Goal: Information Seeking & Learning: Compare options

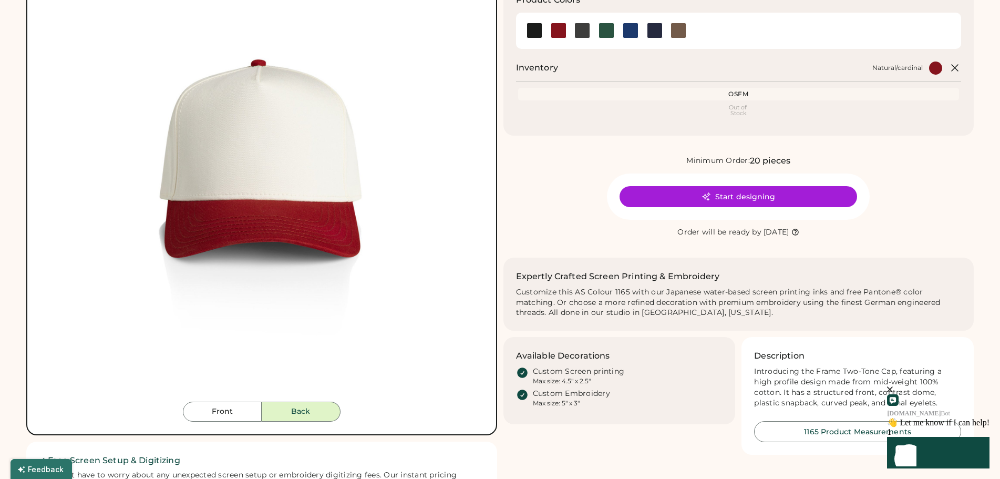
scroll to position [140, 0]
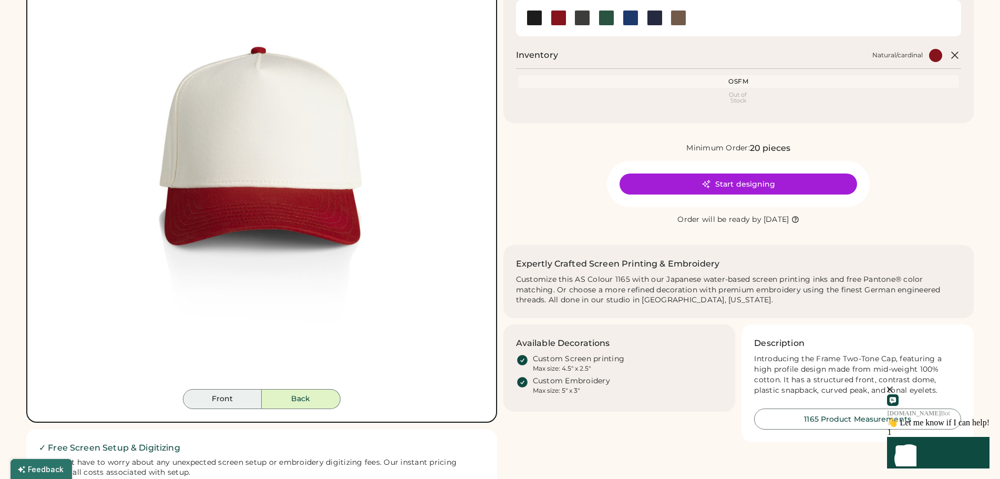
click at [237, 404] on button "Front" at bounding box center [222, 399] width 79 height 20
click at [293, 409] on button "Back" at bounding box center [301, 399] width 79 height 20
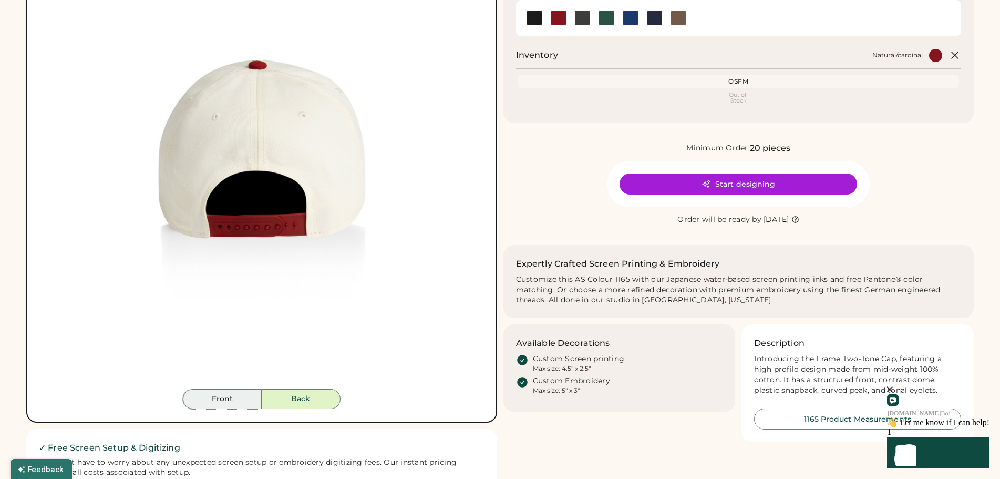
click at [220, 409] on button "Front" at bounding box center [222, 399] width 79 height 20
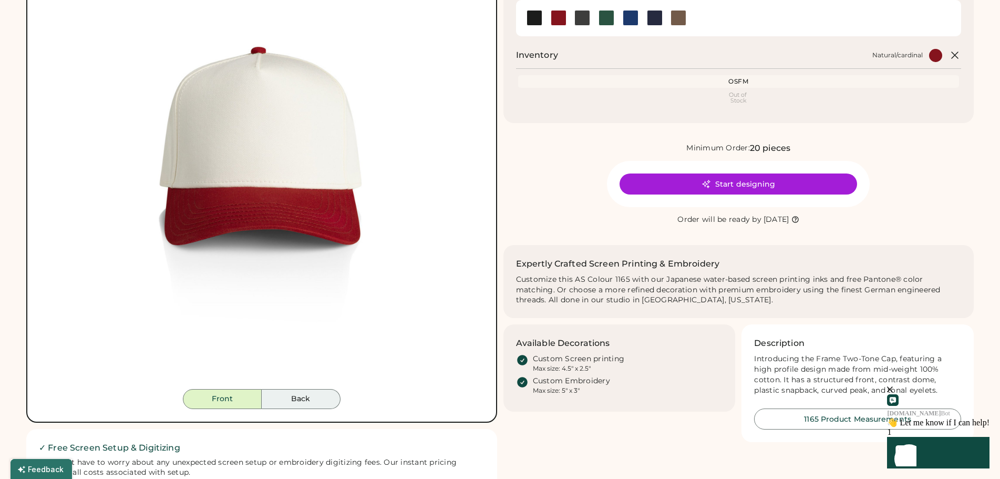
click at [294, 409] on button "Back" at bounding box center [301, 399] width 79 height 20
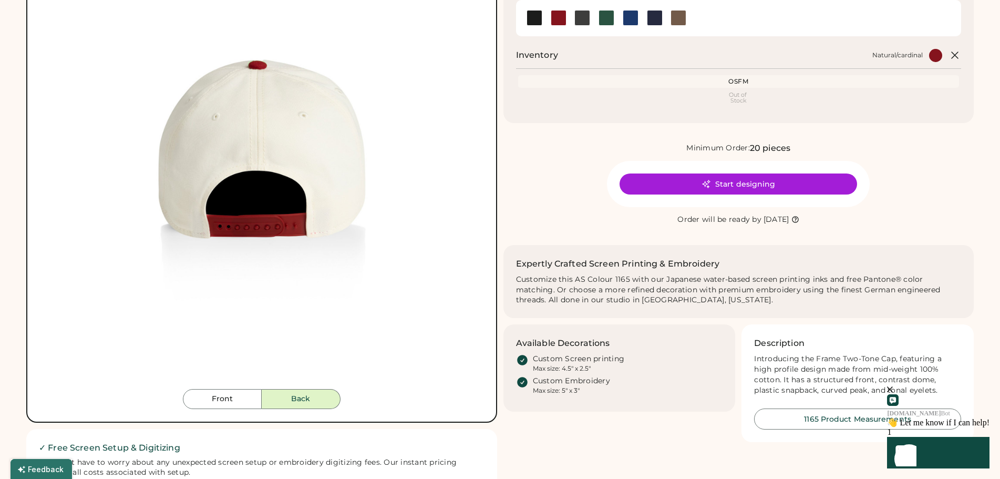
scroll to position [0, 0]
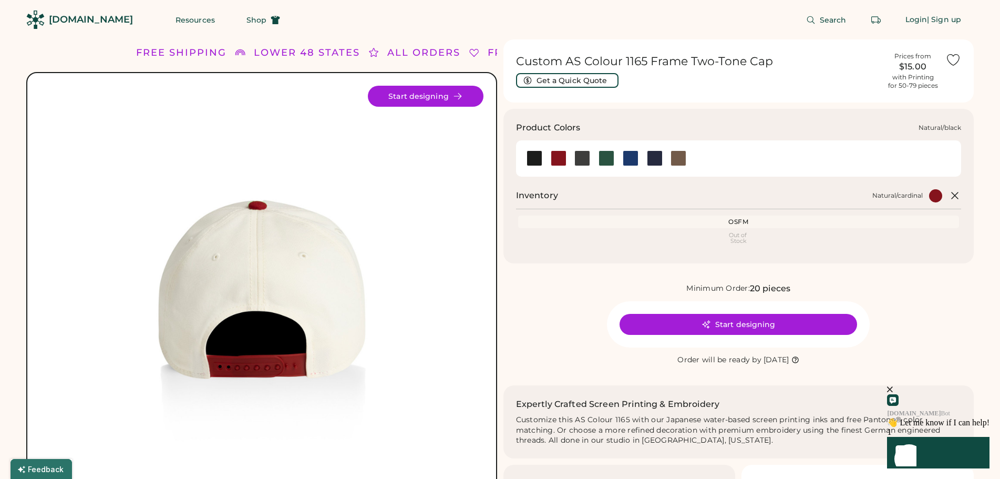
click at [537, 161] on div at bounding box center [534, 158] width 16 height 16
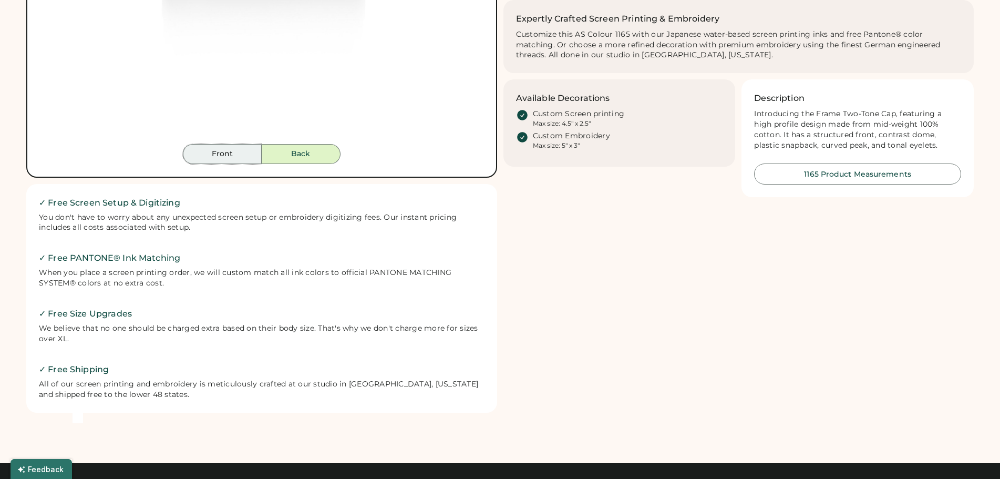
drag, startPoint x: 252, startPoint y: 163, endPoint x: 270, endPoint y: 167, distance: 18.1
click at [252, 163] on button "Front" at bounding box center [222, 154] width 79 height 20
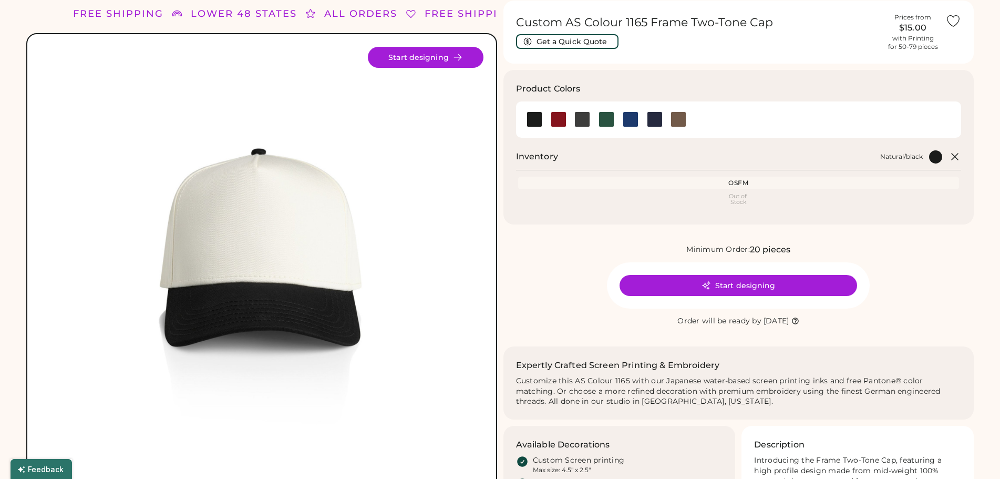
scroll to position [35, 0]
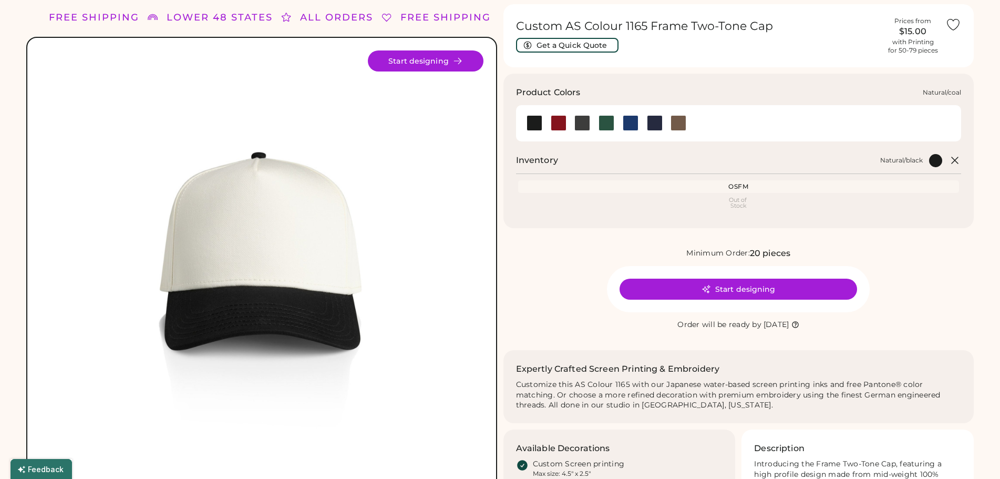
click at [575, 123] on div at bounding box center [582, 123] width 16 height 16
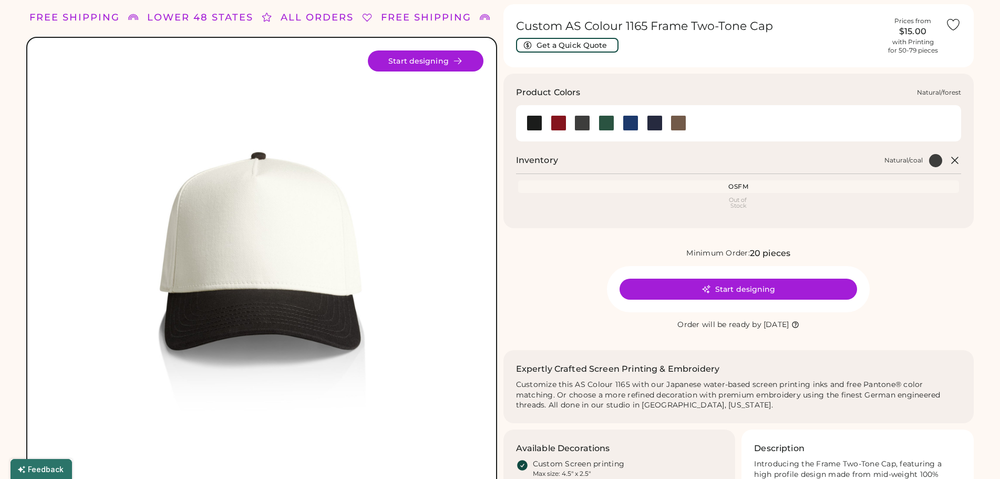
click at [604, 124] on div at bounding box center [606, 123] width 16 height 16
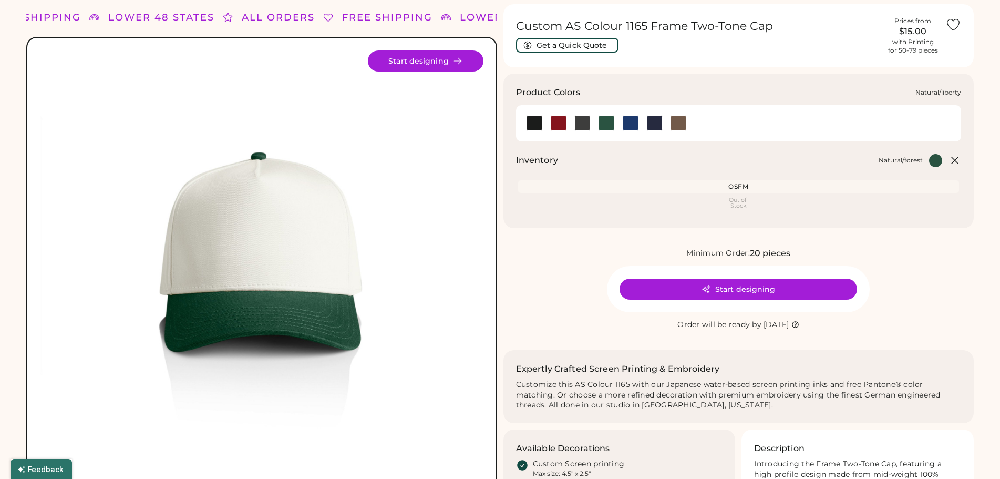
click at [627, 121] on div at bounding box center [630, 123] width 16 height 16
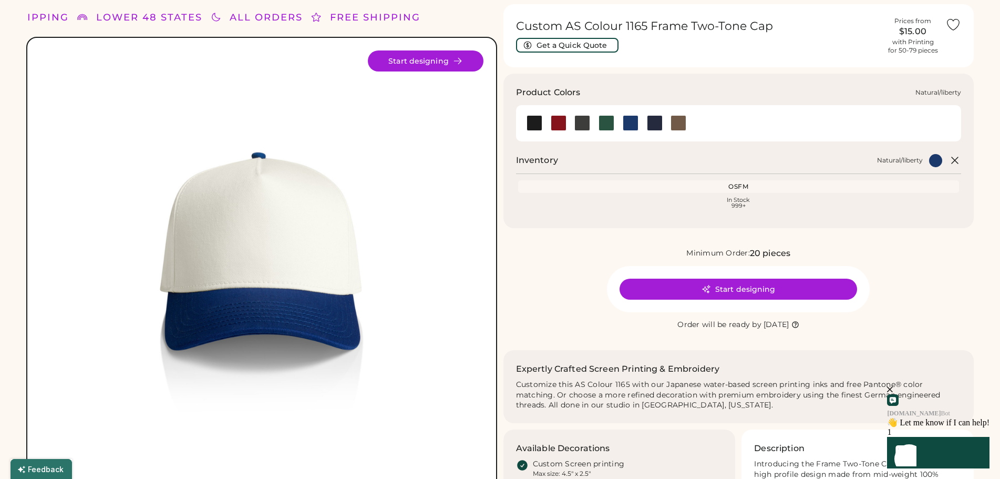
click at [625, 126] on div at bounding box center [630, 123] width 16 height 16
click at [562, 121] on div at bounding box center [558, 123] width 16 height 16
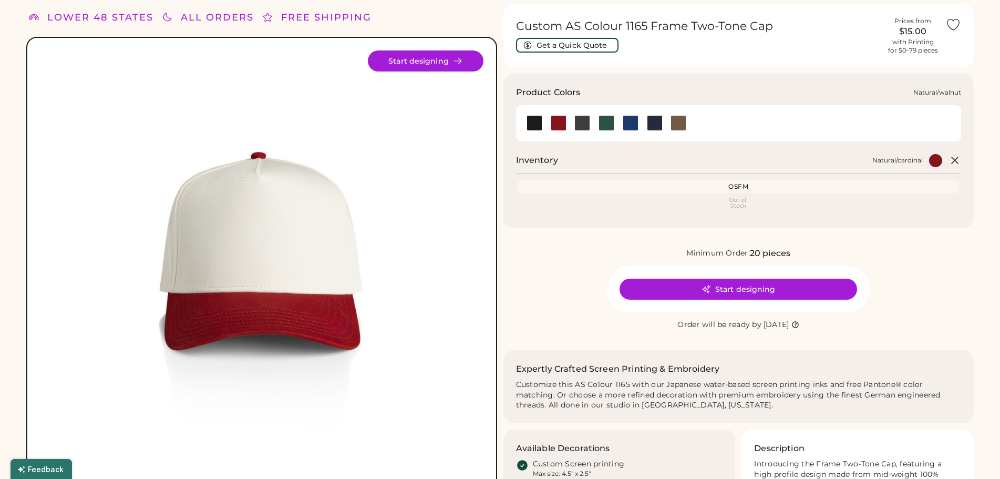
click at [673, 124] on div at bounding box center [678, 123] width 16 height 16
click at [639, 123] on div at bounding box center [630, 123] width 24 height 16
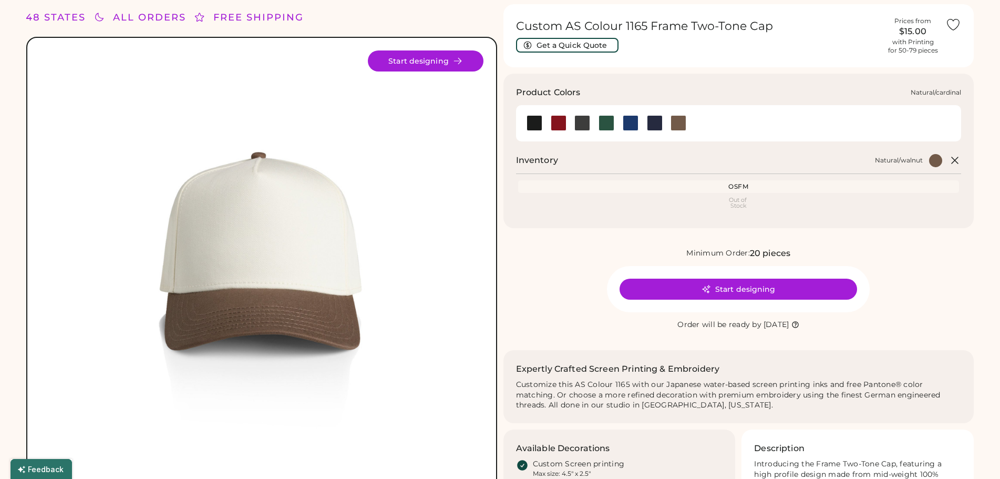
click at [560, 124] on div at bounding box center [558, 123] width 16 height 16
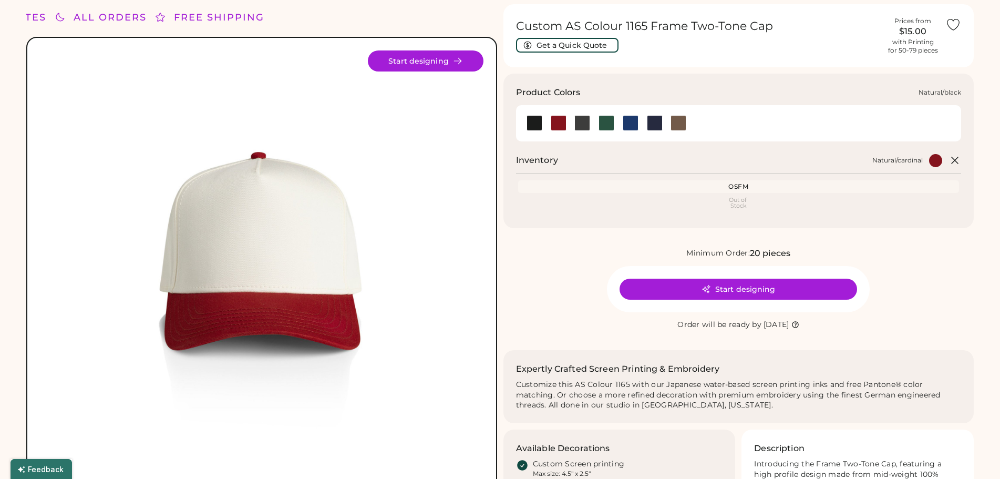
click at [535, 125] on div at bounding box center [534, 123] width 16 height 16
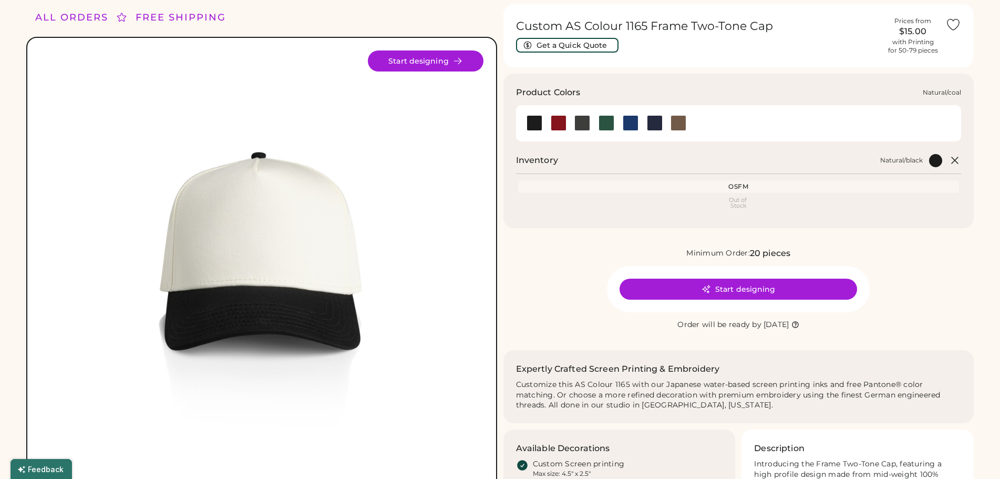
click at [578, 129] on div at bounding box center [582, 123] width 16 height 16
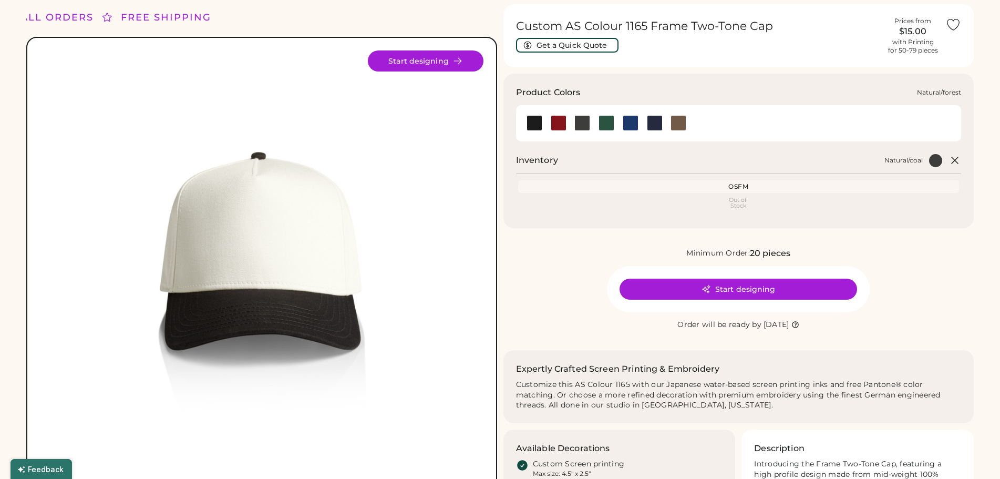
click at [605, 121] on div at bounding box center [606, 123] width 16 height 16
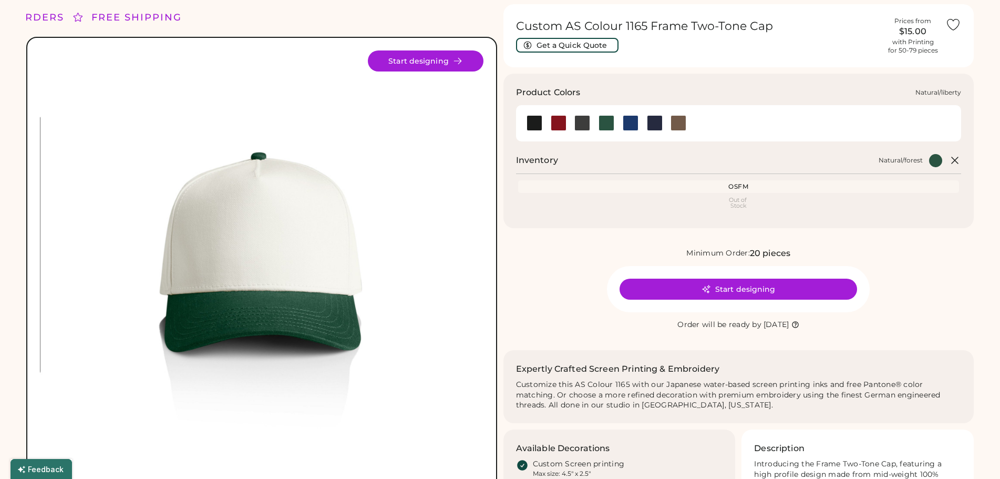
click at [635, 127] on div at bounding box center [630, 123] width 16 height 16
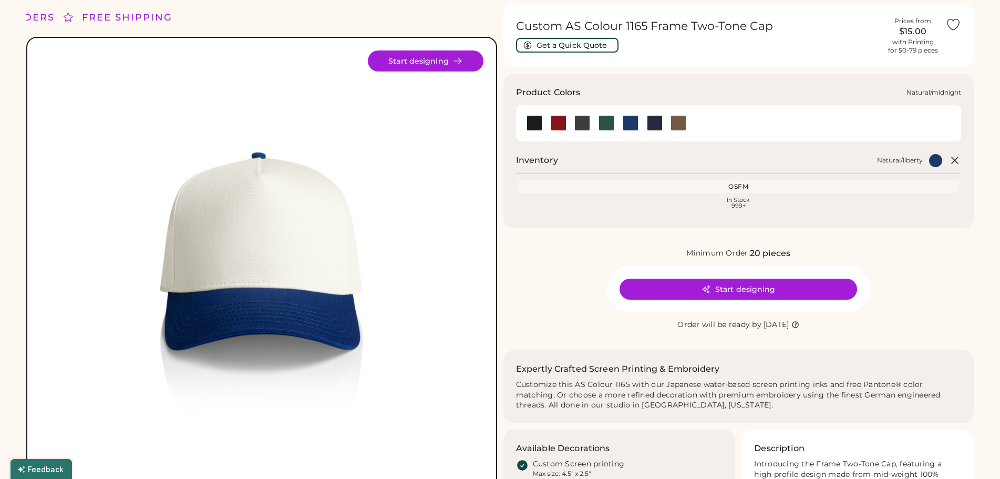
click at [655, 123] on div at bounding box center [655, 123] width 16 height 16
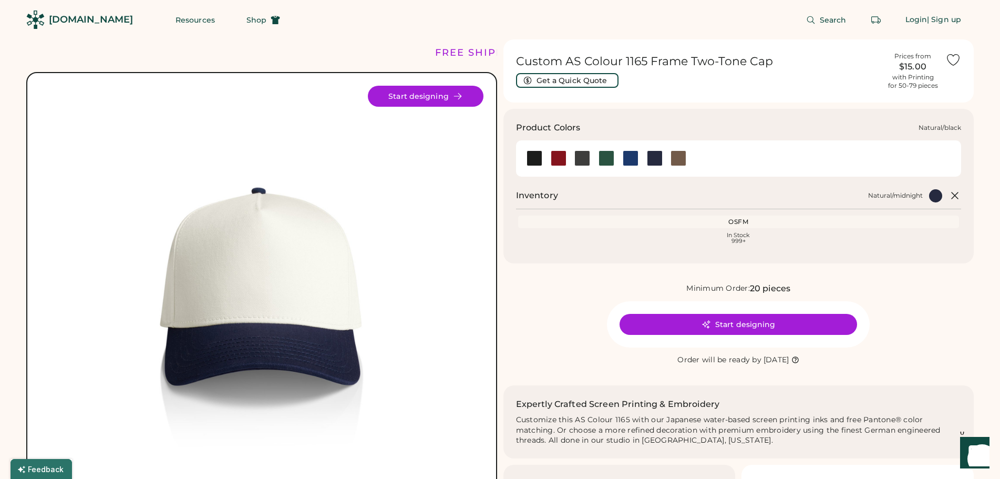
click at [537, 156] on div at bounding box center [534, 158] width 16 height 16
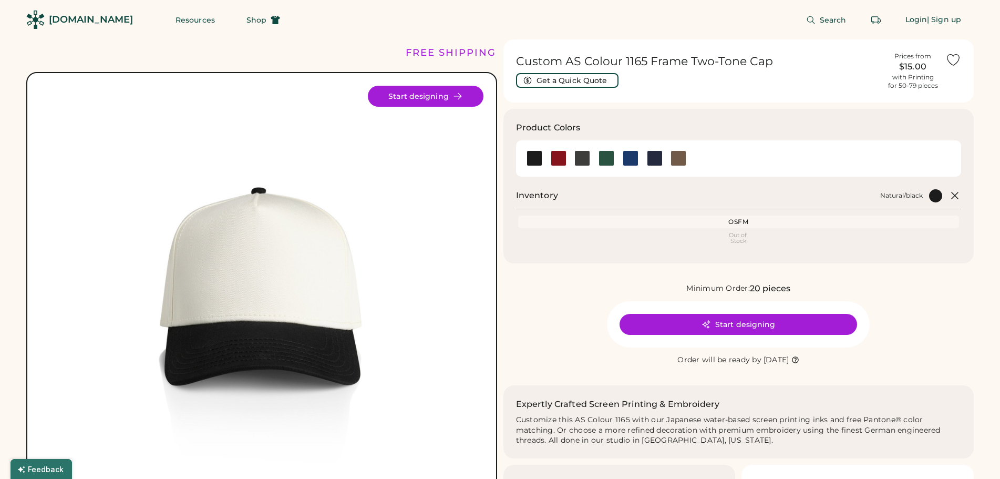
drag, startPoint x: 241, startPoint y: 233, endPoint x: 248, endPoint y: 236, distance: 8.3
click at [679, 163] on div at bounding box center [678, 158] width 16 height 16
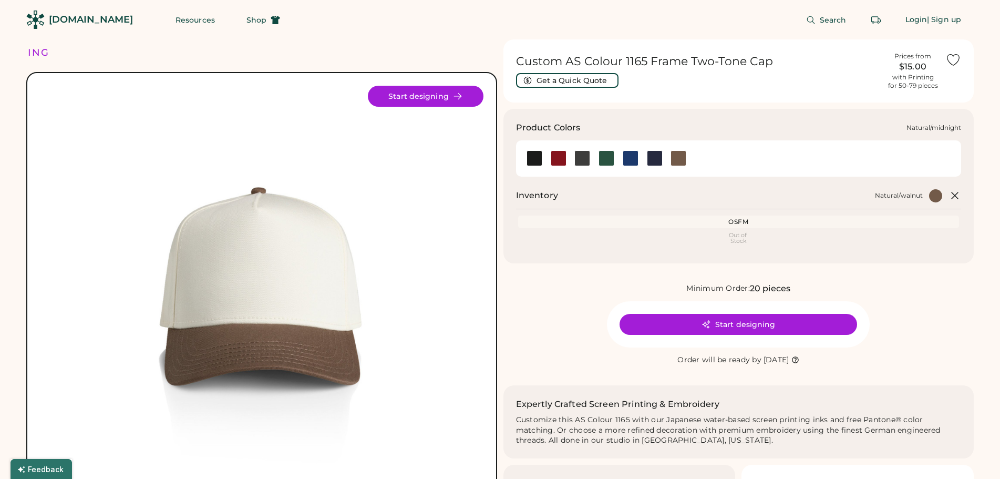
click at [644, 158] on div at bounding box center [654, 158] width 24 height 16
click at [650, 160] on div at bounding box center [655, 158] width 16 height 16
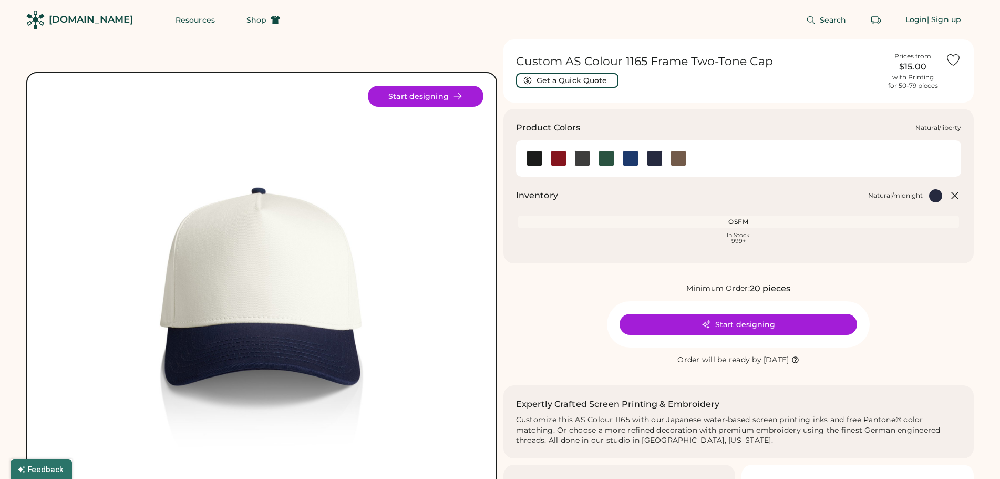
click at [625, 156] on div at bounding box center [630, 158] width 16 height 16
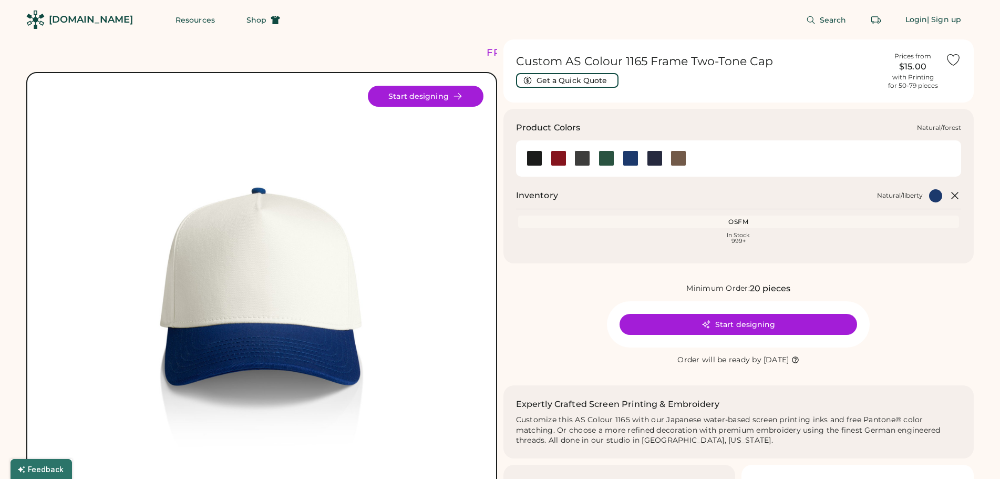
click at [605, 160] on div at bounding box center [606, 158] width 16 height 16
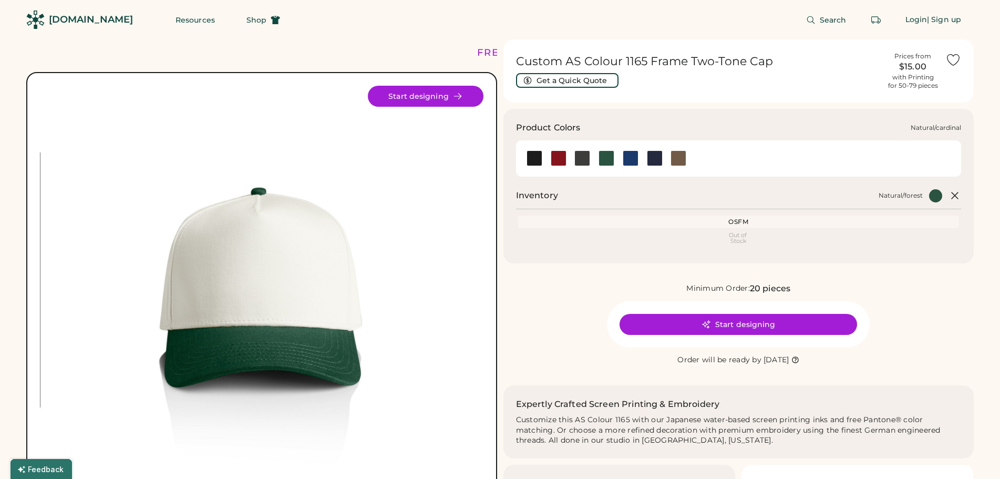
click at [566, 158] on div at bounding box center [558, 158] width 24 height 16
click at [546, 159] on div at bounding box center [558, 158] width 24 height 16
click at [536, 161] on div at bounding box center [534, 158] width 16 height 16
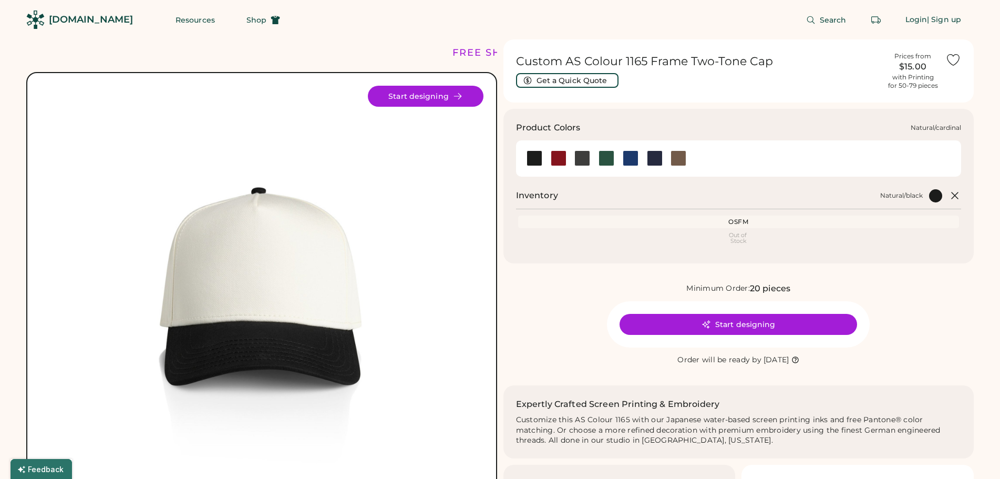
click at [557, 160] on div at bounding box center [558, 158] width 16 height 16
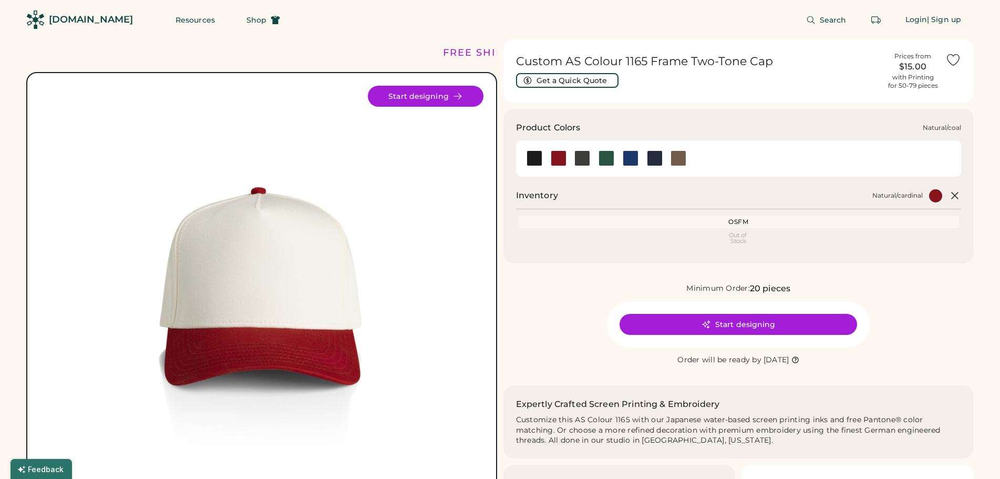
click at [579, 161] on div at bounding box center [582, 158] width 16 height 16
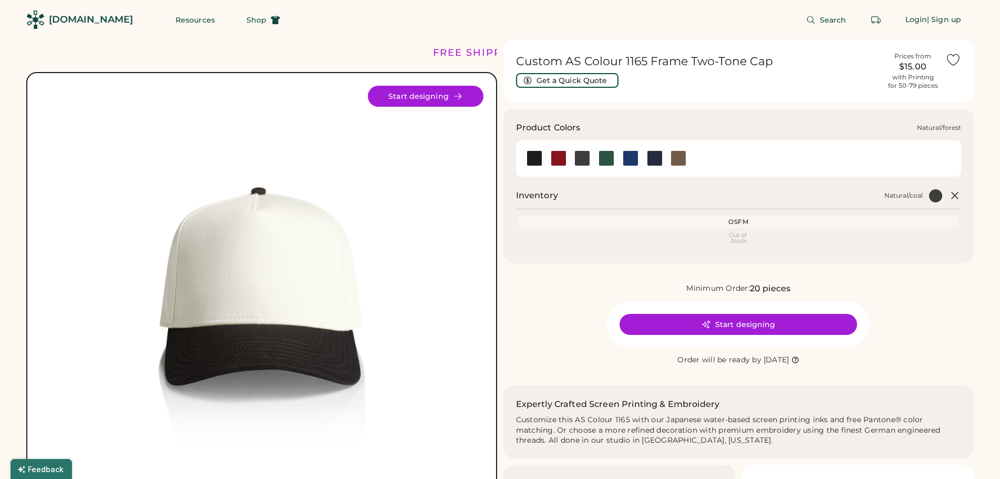
click at [605, 162] on div at bounding box center [606, 158] width 16 height 16
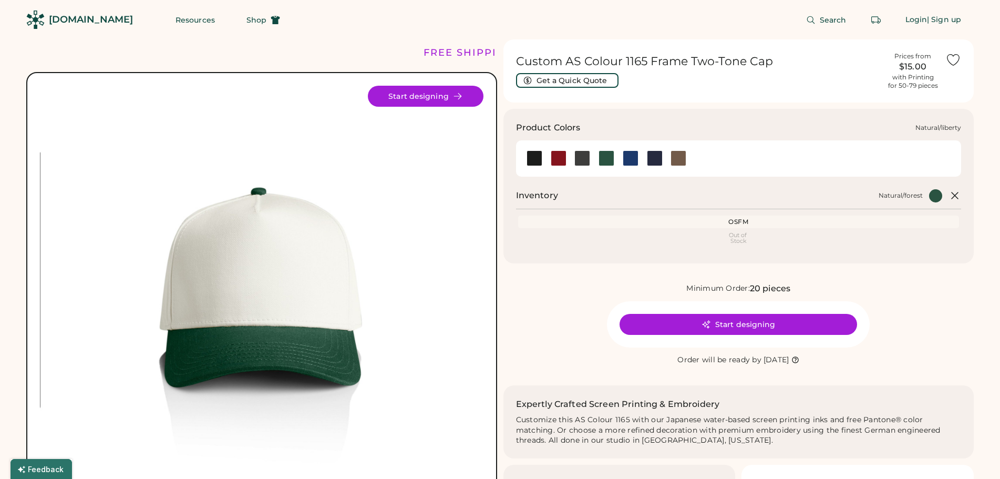
click at [635, 159] on div at bounding box center [630, 158] width 16 height 16
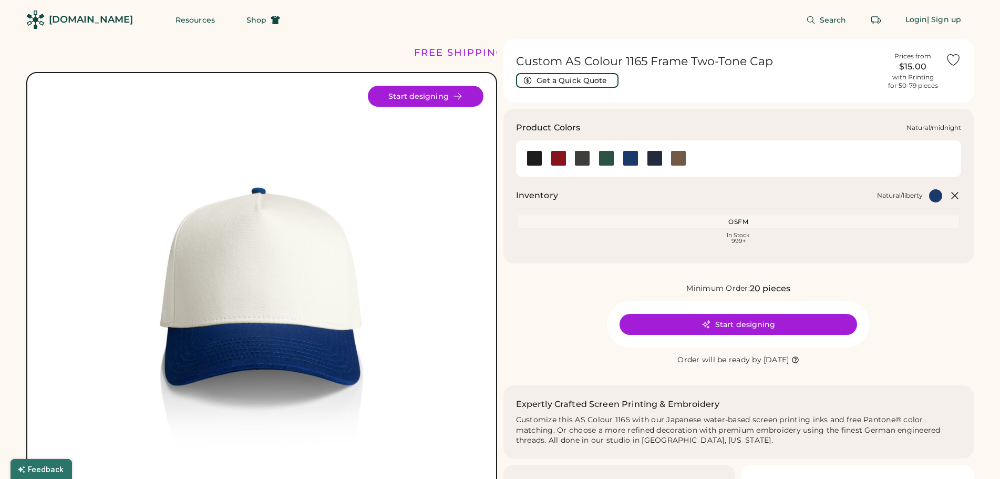
click at [650, 160] on div at bounding box center [655, 158] width 16 height 16
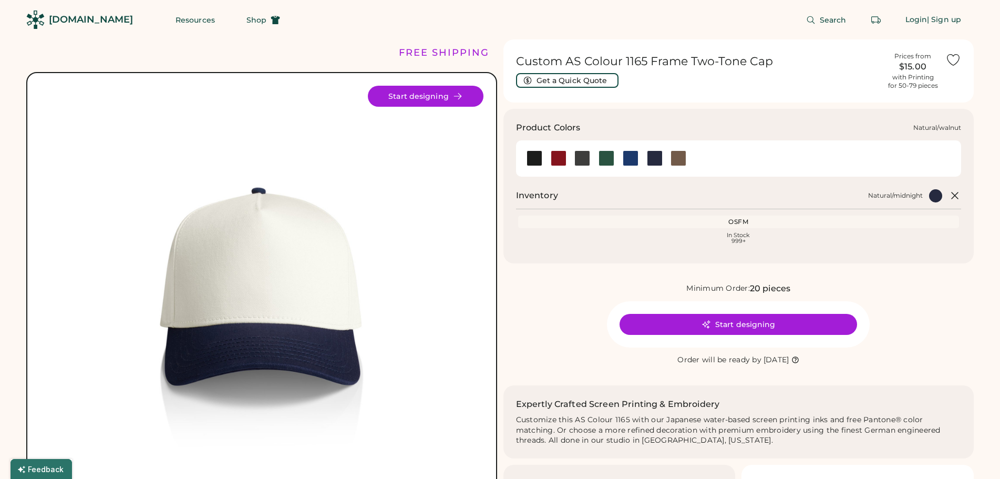
click at [676, 160] on div at bounding box center [678, 158] width 16 height 16
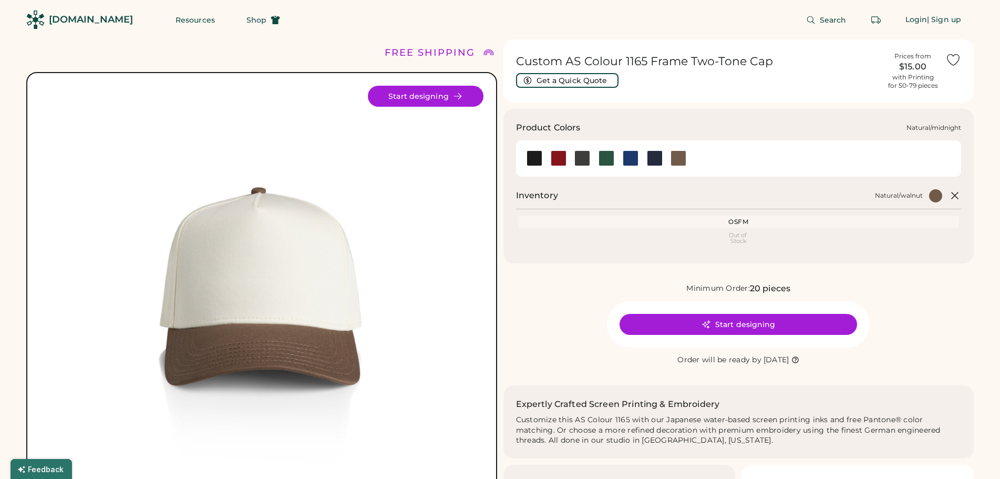
click at [655, 162] on div at bounding box center [655, 158] width 16 height 16
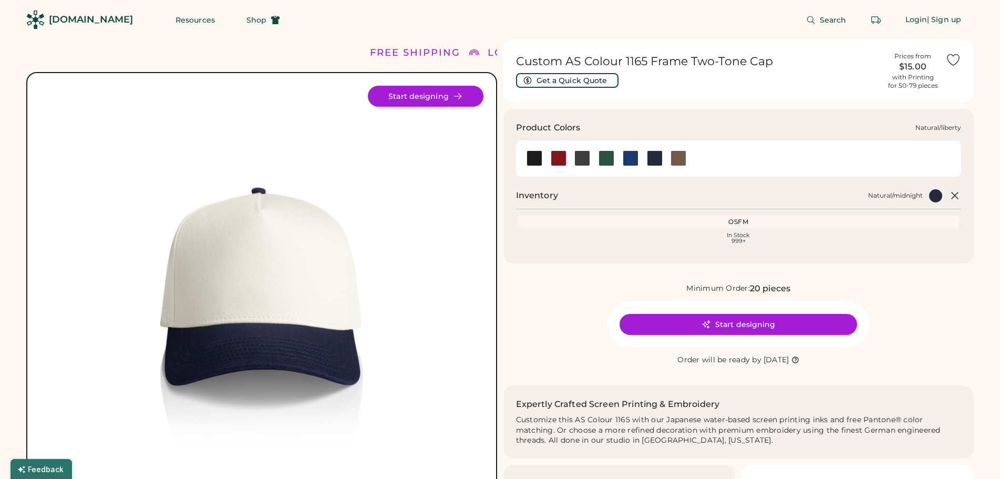
click at [619, 164] on div at bounding box center [630, 158] width 24 height 16
click at [635, 159] on div at bounding box center [630, 158] width 16 height 16
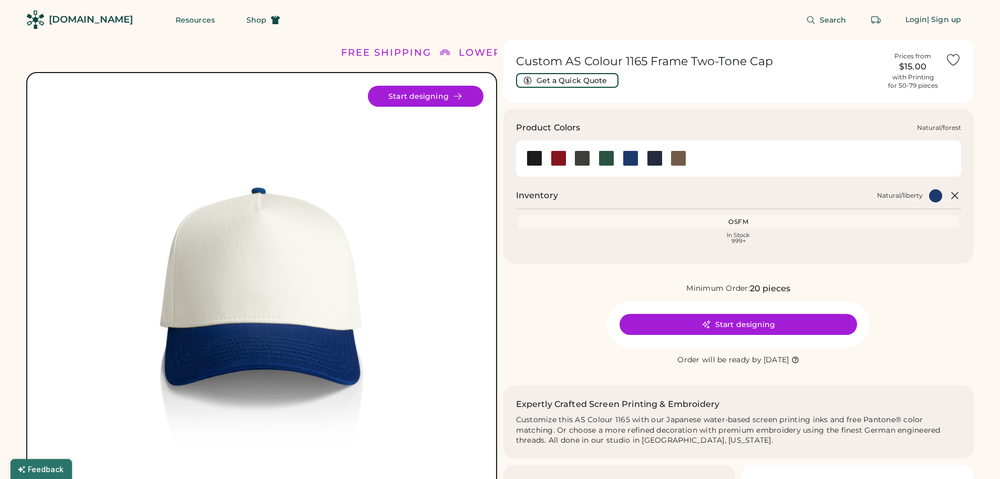
click at [599, 155] on div at bounding box center [606, 158] width 16 height 16
